Goal: Task Accomplishment & Management: Use online tool/utility

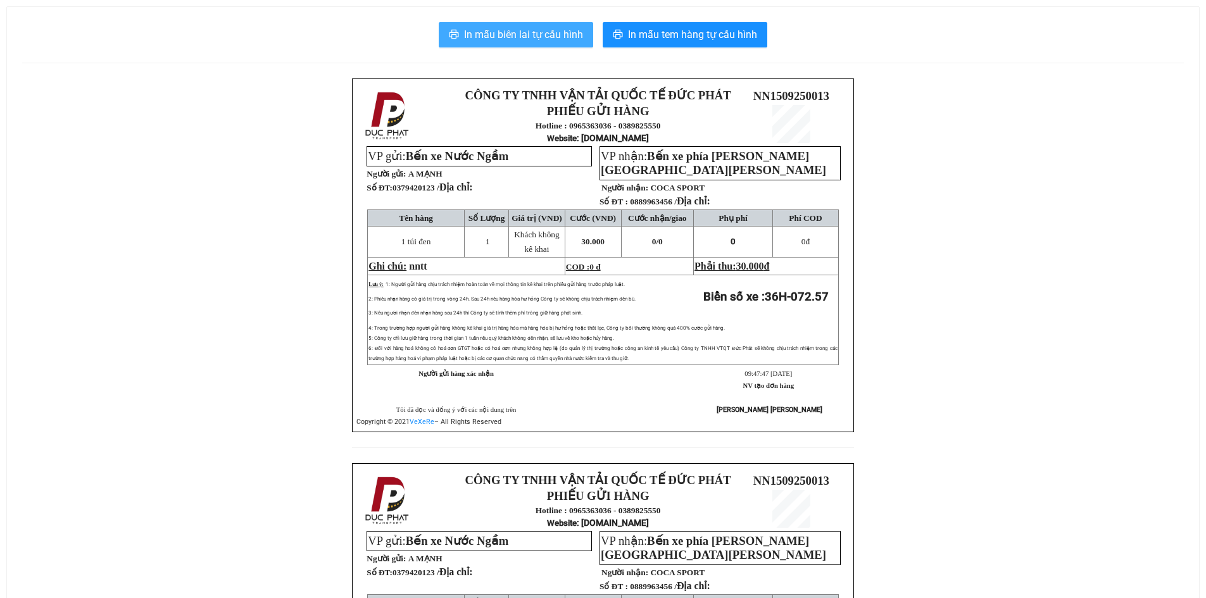
click at [507, 39] on span "In mẫu biên lai tự cấu hình" at bounding box center [523, 35] width 119 height 16
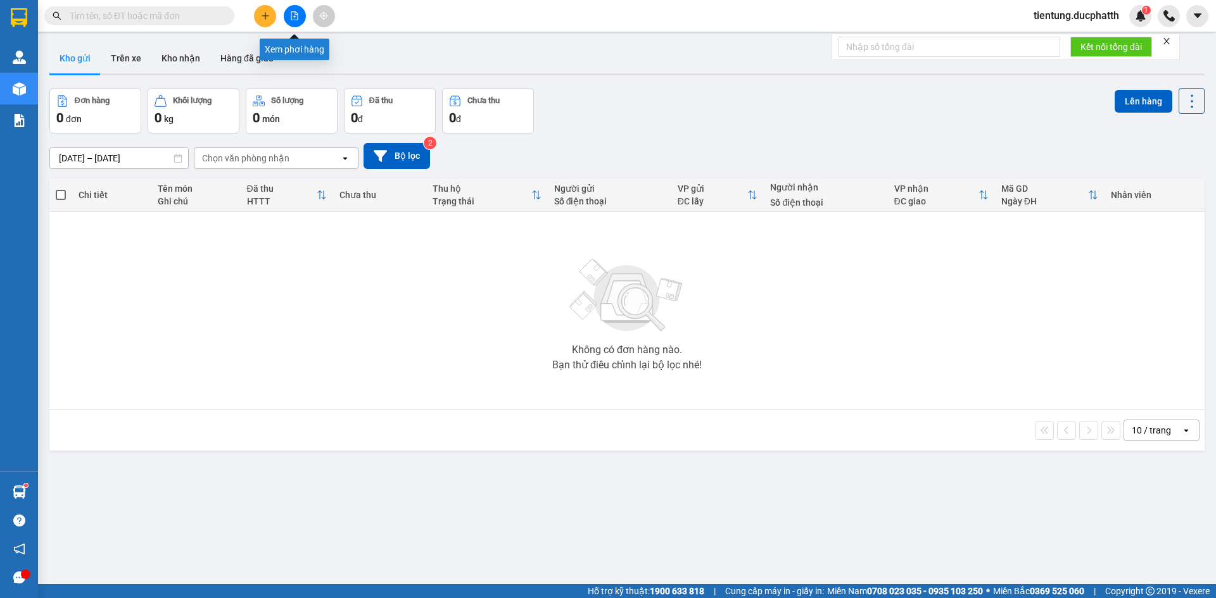
click at [301, 16] on button at bounding box center [295, 16] width 22 height 22
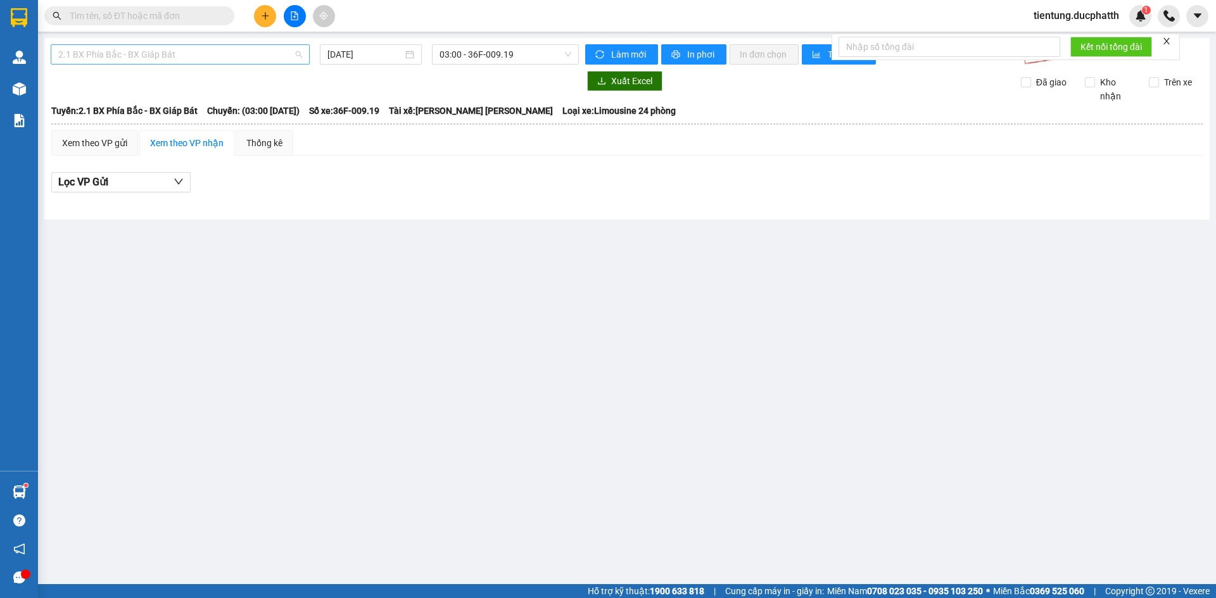
click at [199, 59] on span "2.1 BX Phía Bắc - BX Giáp Bát" at bounding box center [180, 54] width 244 height 19
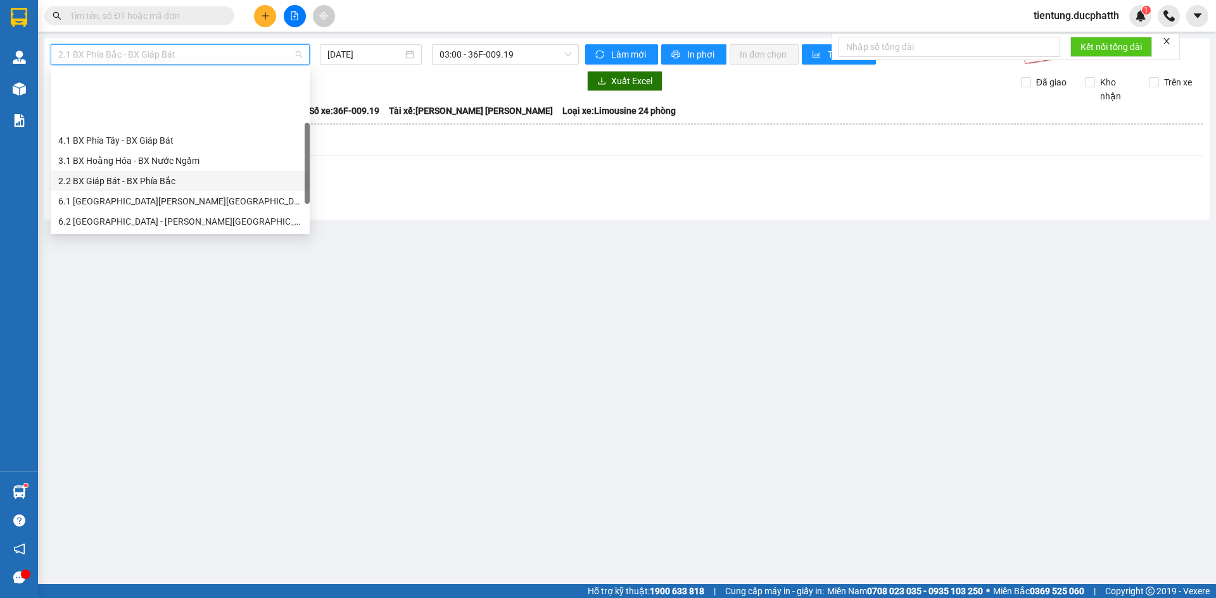
scroll to position [101, 0]
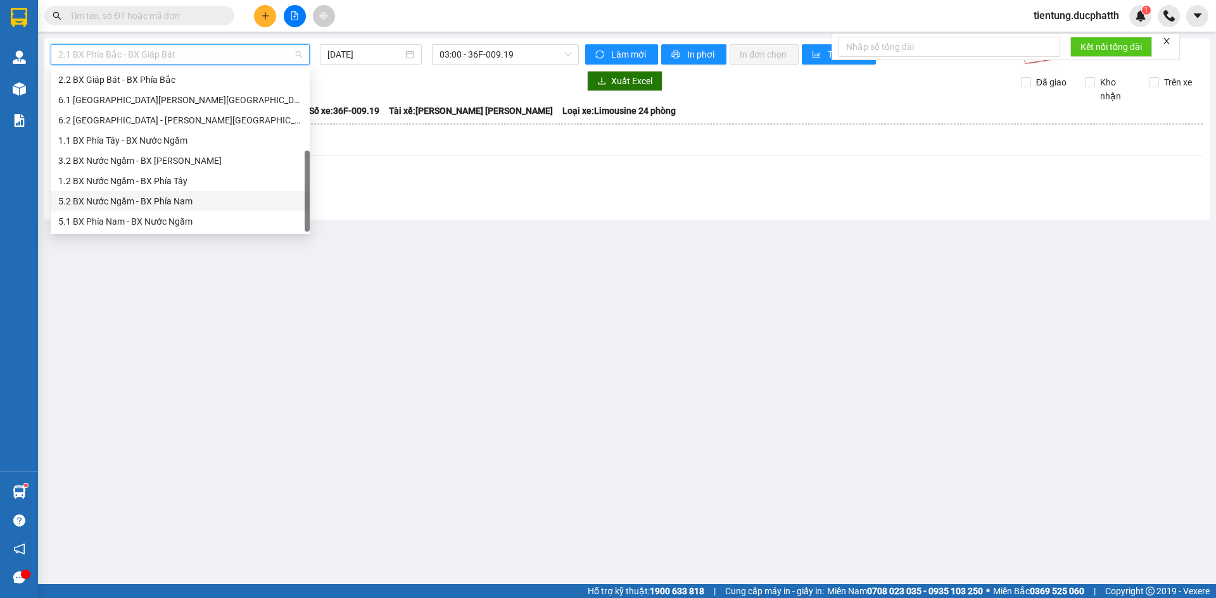
click at [194, 199] on div "5.2 BX Nước Ngầm - BX Phía Nam" at bounding box center [180, 201] width 244 height 14
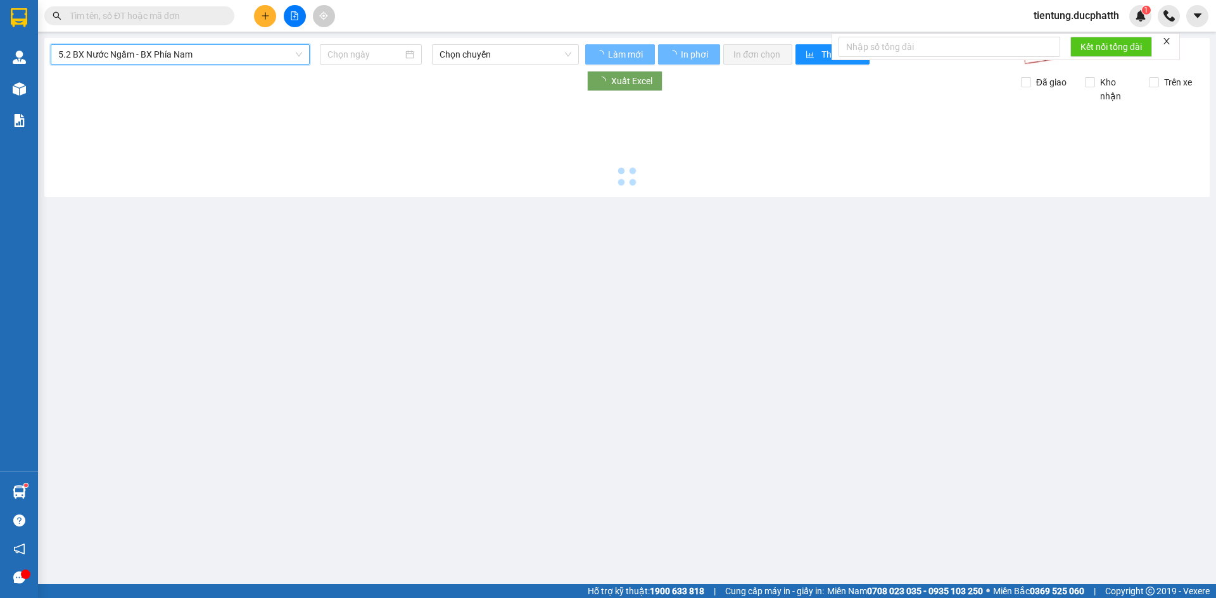
type input "[DATE]"
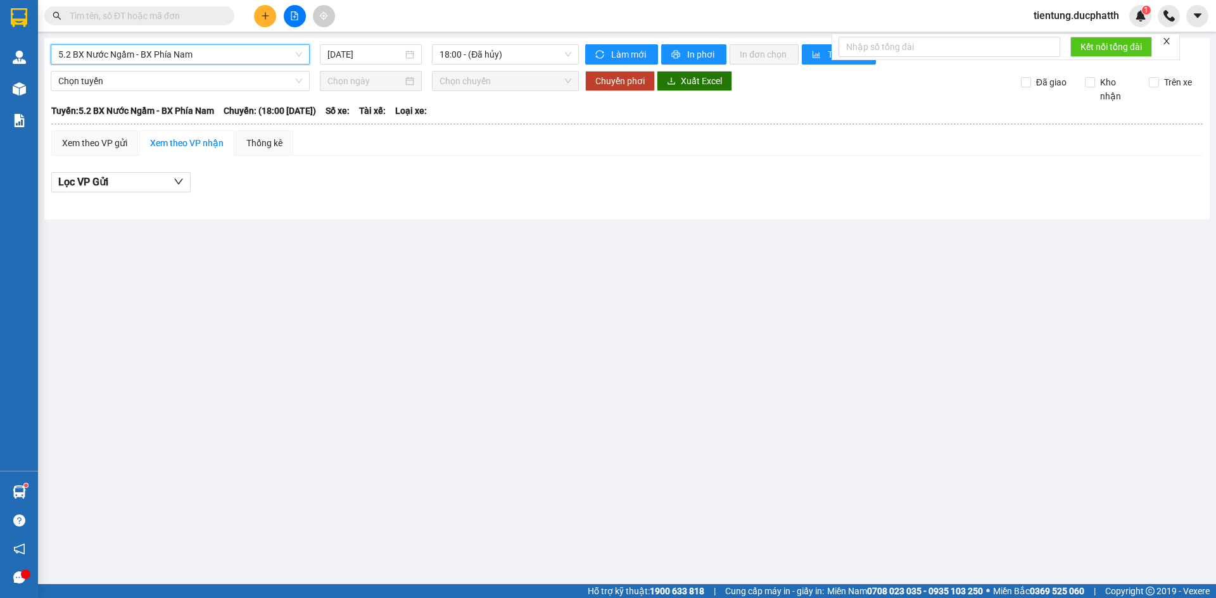
click at [201, 58] on span "5.2 BX Nước Ngầm - BX Phía Nam" at bounding box center [180, 54] width 244 height 19
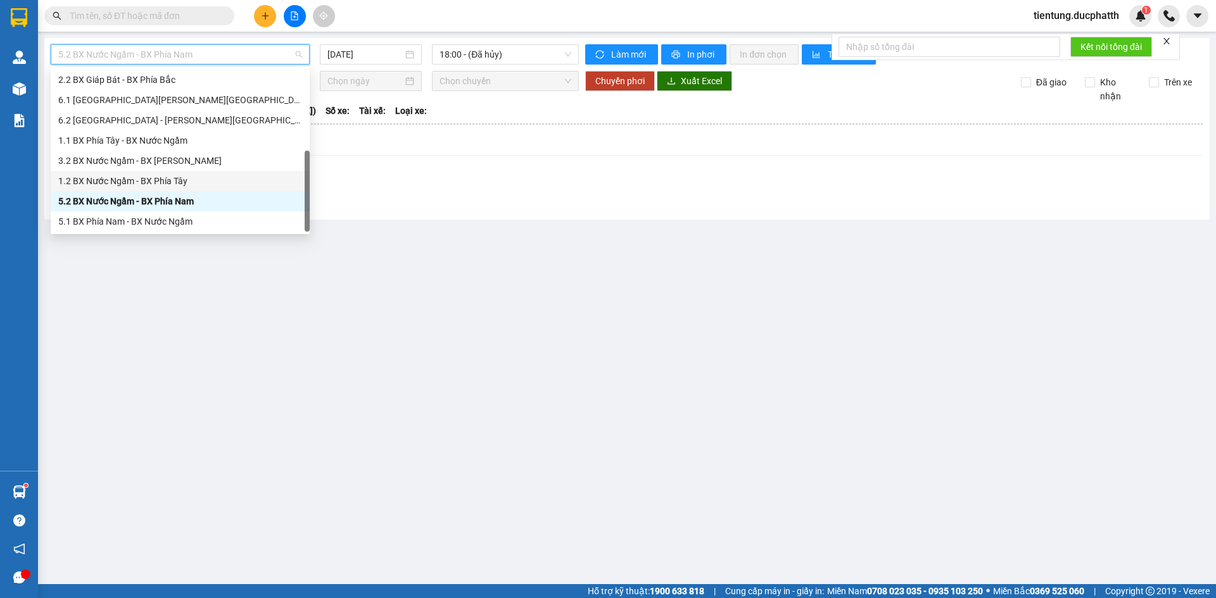
click at [184, 178] on div "1.2 BX Nước Ngầm - BX Phía Tây" at bounding box center [180, 181] width 244 height 14
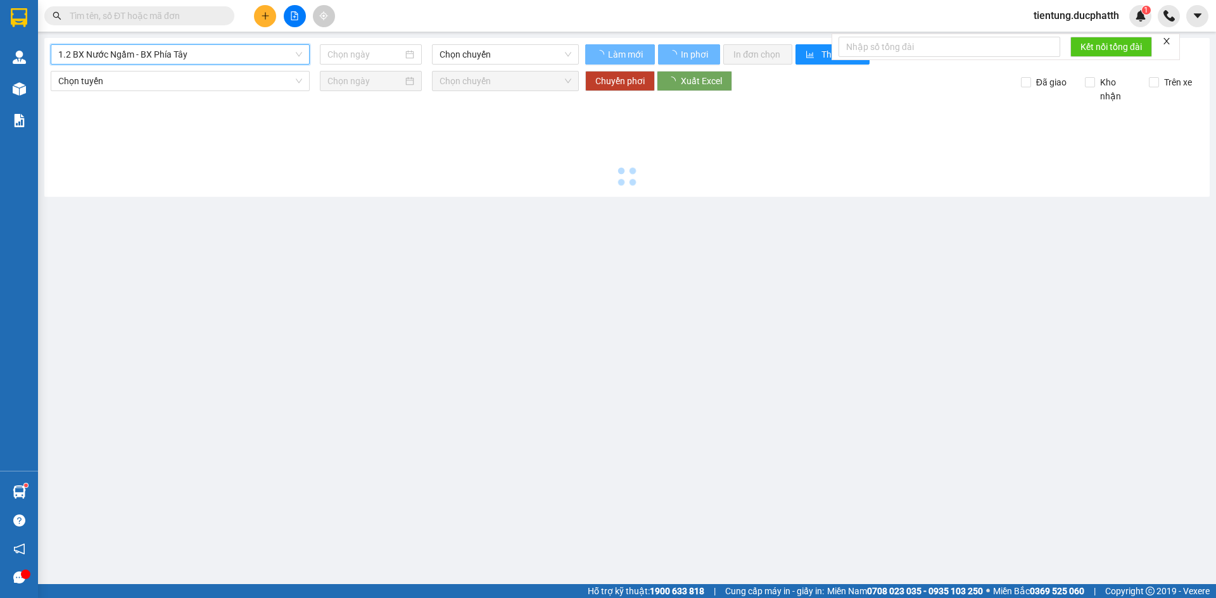
type input "[DATE]"
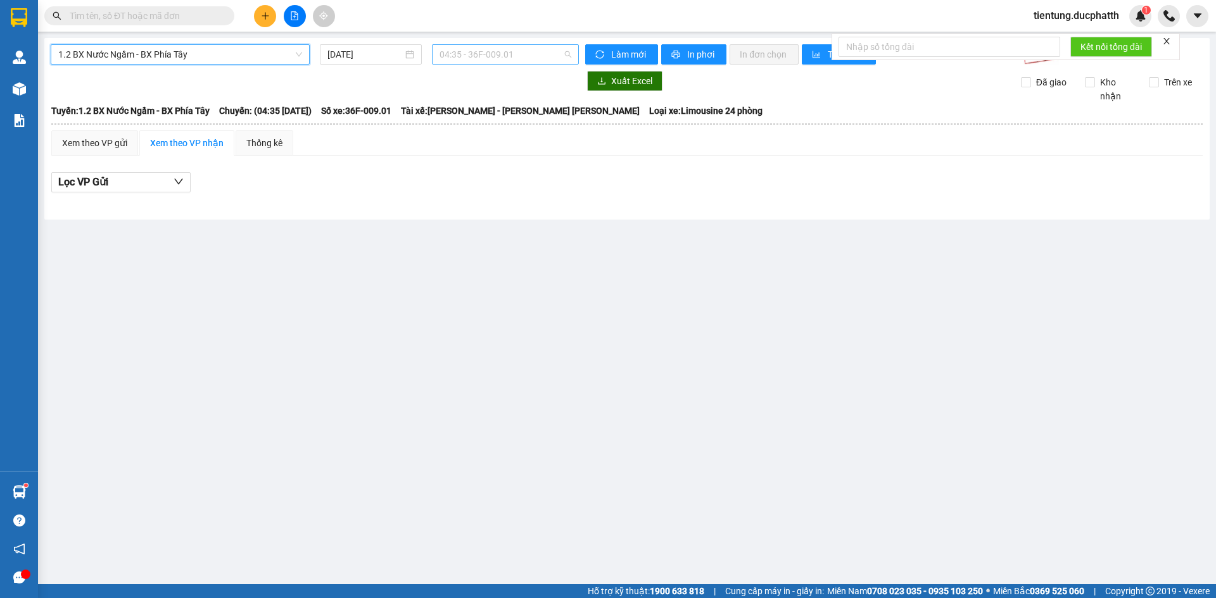
click at [490, 61] on span "04:35 - 36F-009.01" at bounding box center [506, 54] width 132 height 19
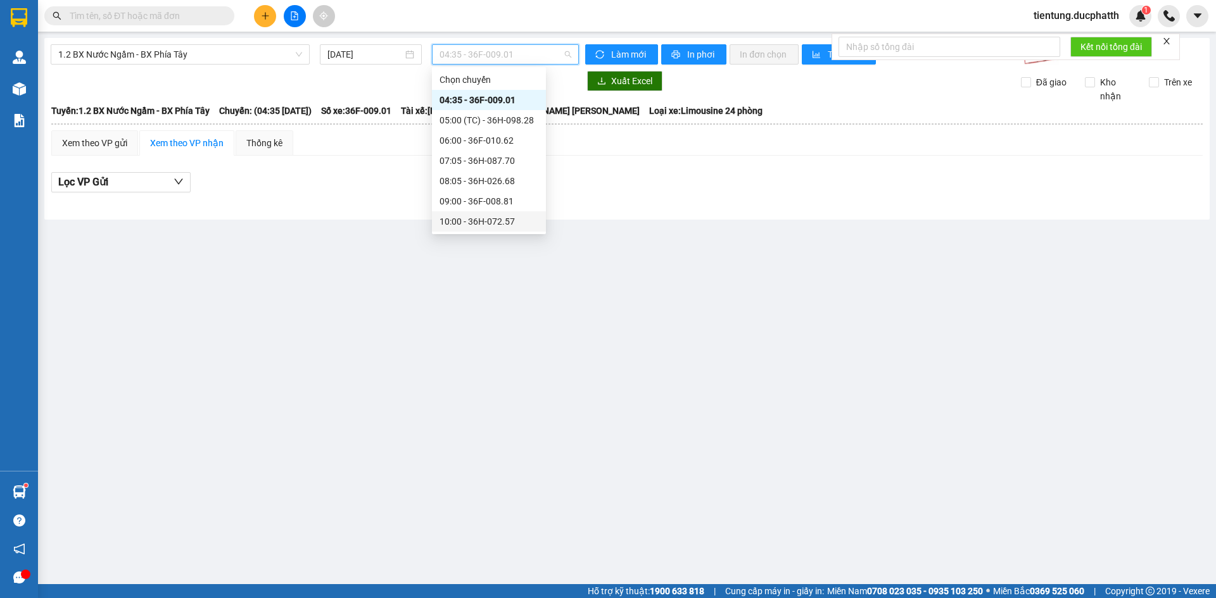
click at [513, 217] on div "10:00 - 36H-072.57" at bounding box center [489, 222] width 99 height 14
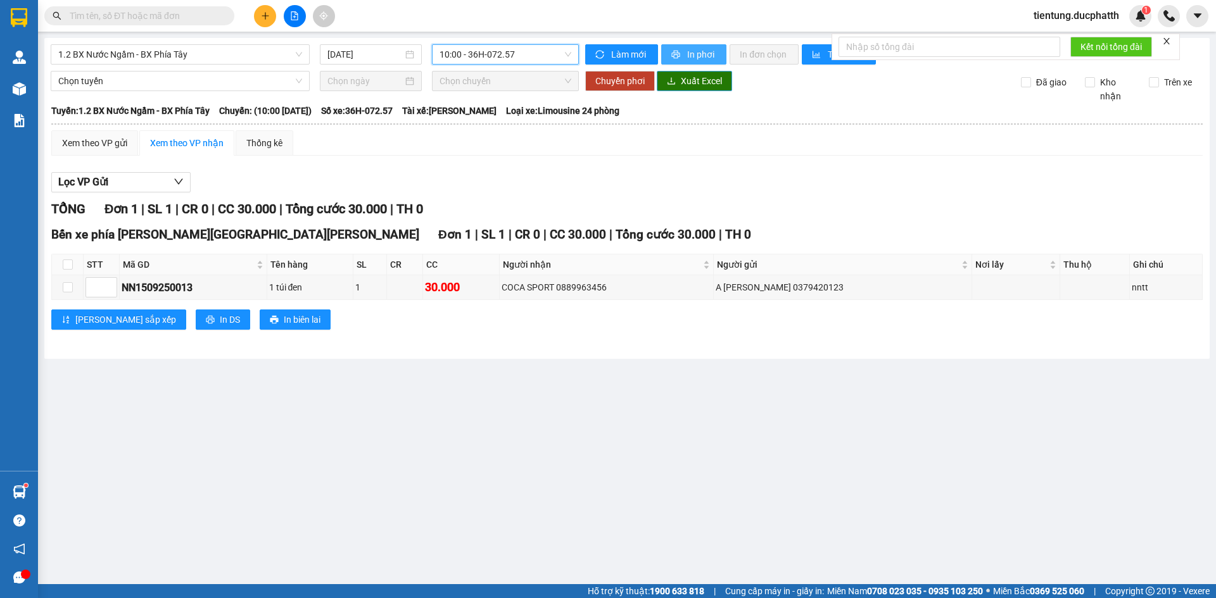
drag, startPoint x: 697, startPoint y: 53, endPoint x: 700, endPoint y: 85, distance: 31.8
click at [697, 58] on span "In phơi" at bounding box center [701, 54] width 29 height 14
